Goal: Find specific page/section: Find specific page/section

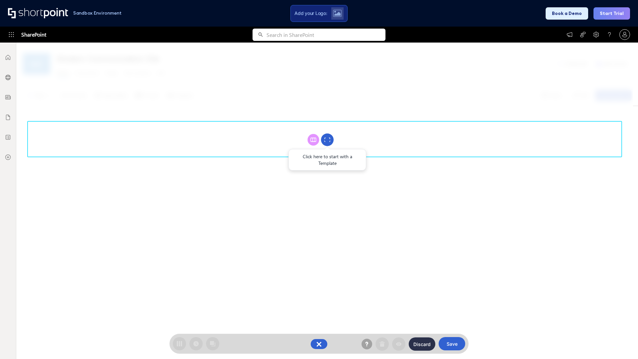
click at [327, 140] on circle at bounding box center [327, 140] width 13 height 13
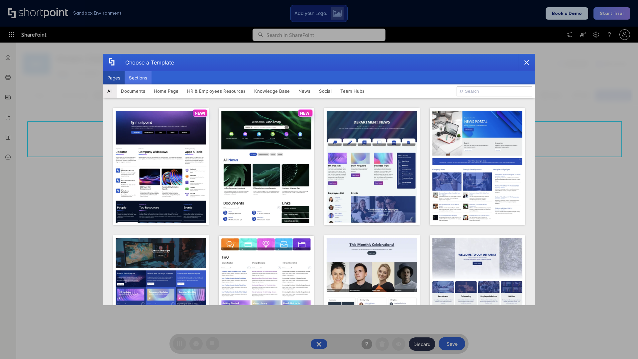
click at [138, 78] on button "Sections" at bounding box center [138, 77] width 27 height 13
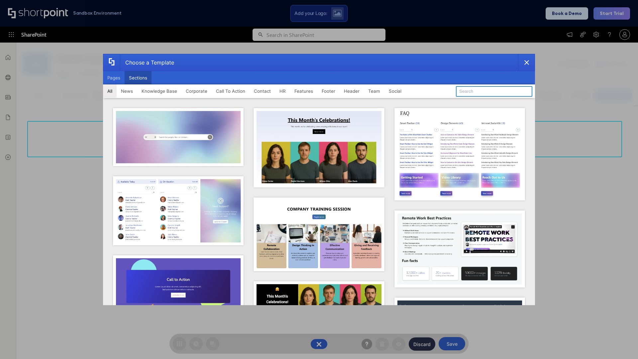
type input "Meet The Team"
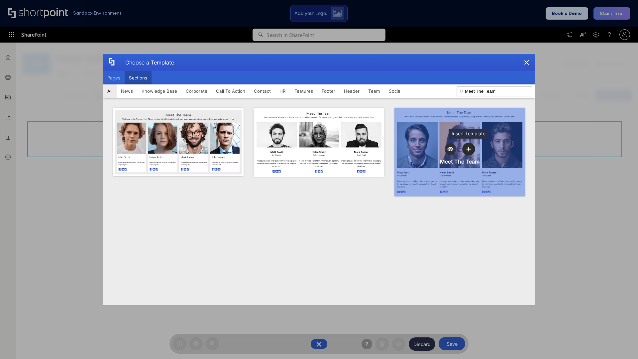
click at [469, 149] on icon "template selector" at bounding box center [469, 149] width 5 height 5
